Goal: Information Seeking & Learning: Learn about a topic

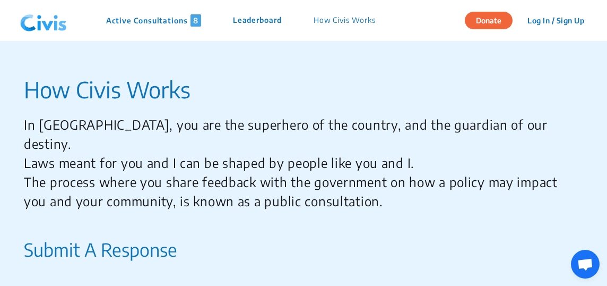
click at [166, 22] on p "Active Consultations 8" at bounding box center [153, 20] width 95 height 12
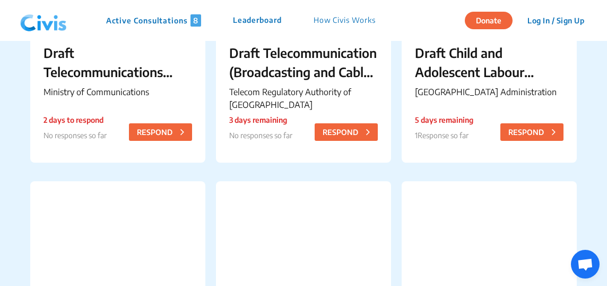
scroll to position [242, 0]
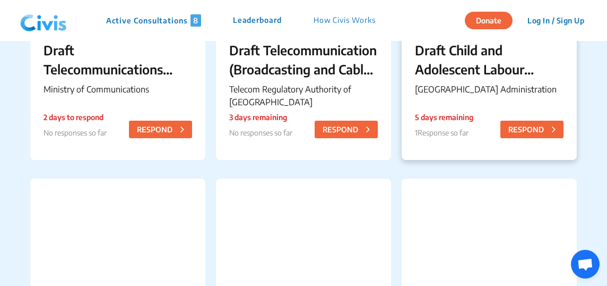
click at [467, 79] on div "Draft Child and Adolescent Labour (Prohibition and Regulation) [GEOGRAPHIC_DATA…" at bounding box center [489, 70] width 175 height 86
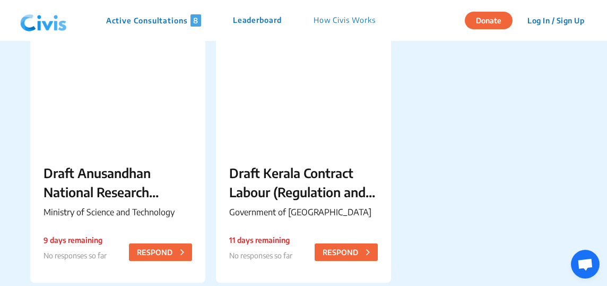
scroll to position [686, 0]
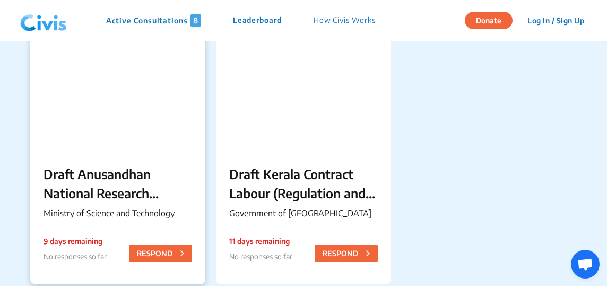
click at [160, 175] on p "Draft Anusandhan National Research Foundation, Method of Recruitment, Salary an…" at bounding box center [118, 183] width 149 height 38
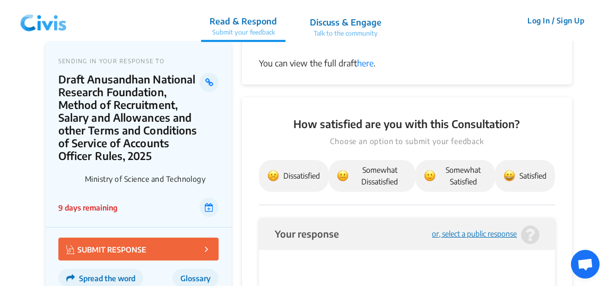
scroll to position [1137, 0]
